Goal: Transaction & Acquisition: Obtain resource

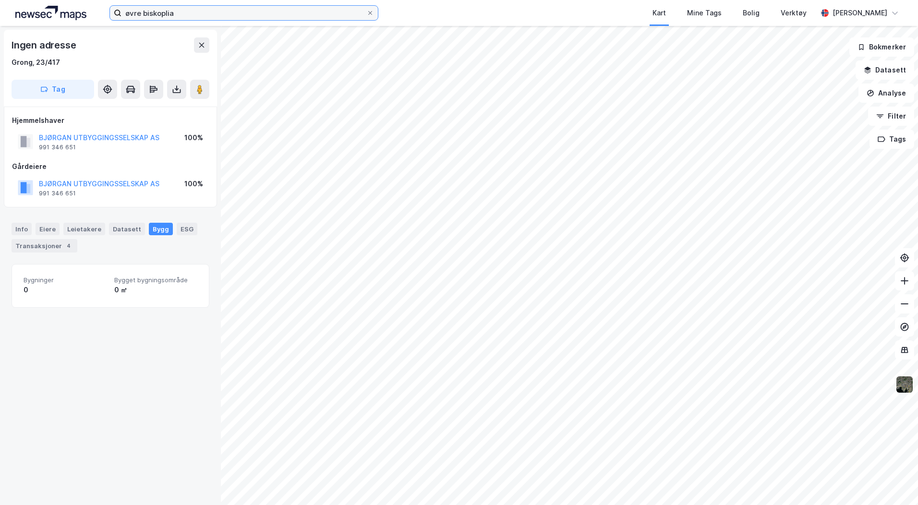
click at [172, 13] on input "øvre biskoplia" at bounding box center [244, 13] width 245 height 14
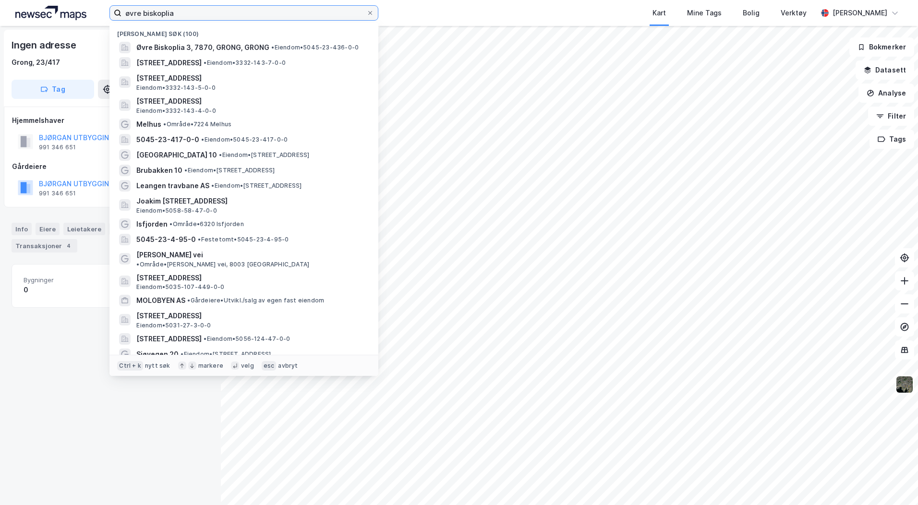
click at [172, 13] on input "øvre biskoplia" at bounding box center [244, 13] width 245 height 14
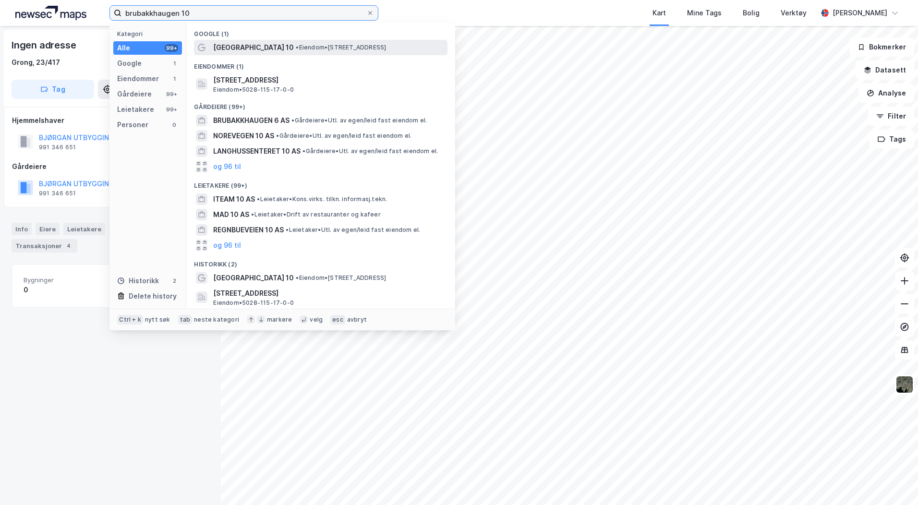
type input "brubakkhaugen 10"
click at [245, 49] on span "[GEOGRAPHIC_DATA] 10" at bounding box center [253, 48] width 81 height 12
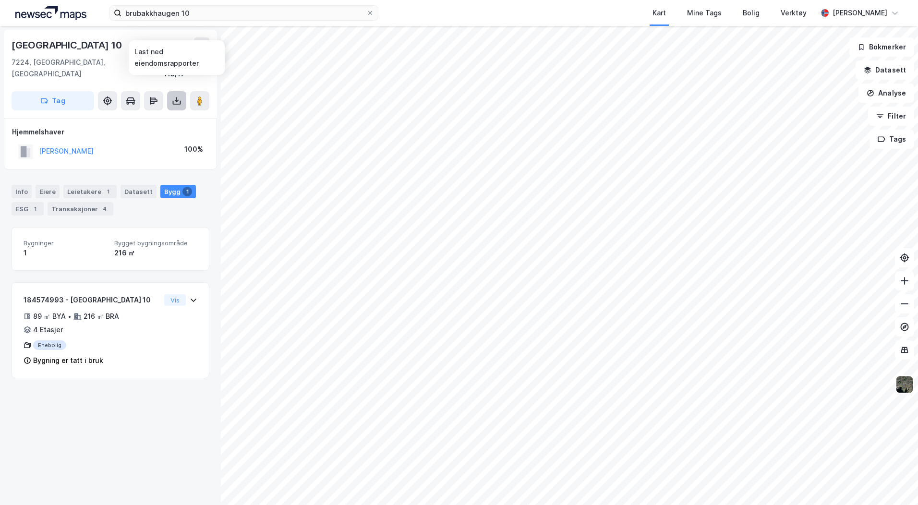
click at [179, 91] on button at bounding box center [176, 100] width 19 height 19
click at [171, 112] on div "Last ned grunnbok" at bounding box center [135, 119] width 102 height 15
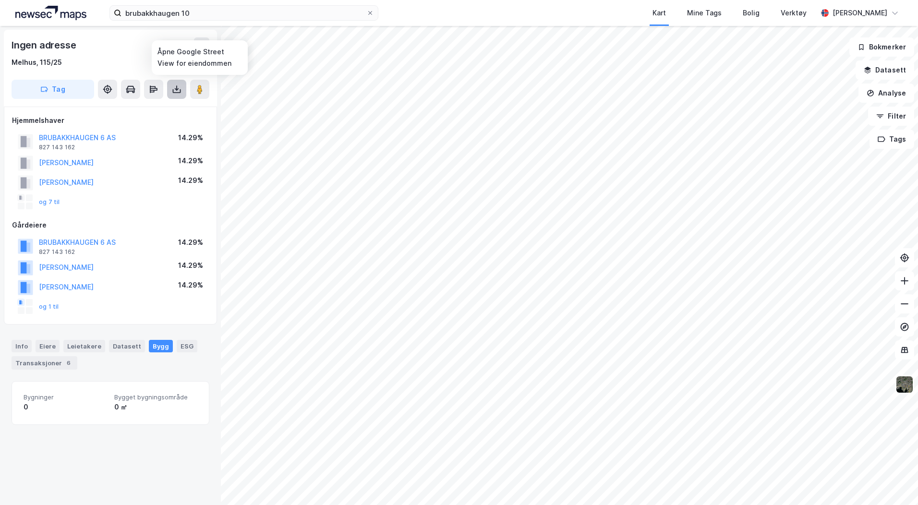
click at [178, 88] on icon at bounding box center [177, 90] width 10 height 10
click at [177, 103] on div "Last ned grunnbok" at bounding box center [135, 108] width 102 height 15
click at [131, 109] on div "Last ned grunnbok" at bounding box center [129, 109] width 56 height 8
click at [132, 65] on div "Melhus, 115/25" at bounding box center [111, 63] width 198 height 12
